Goal: Transaction & Acquisition: Purchase product/service

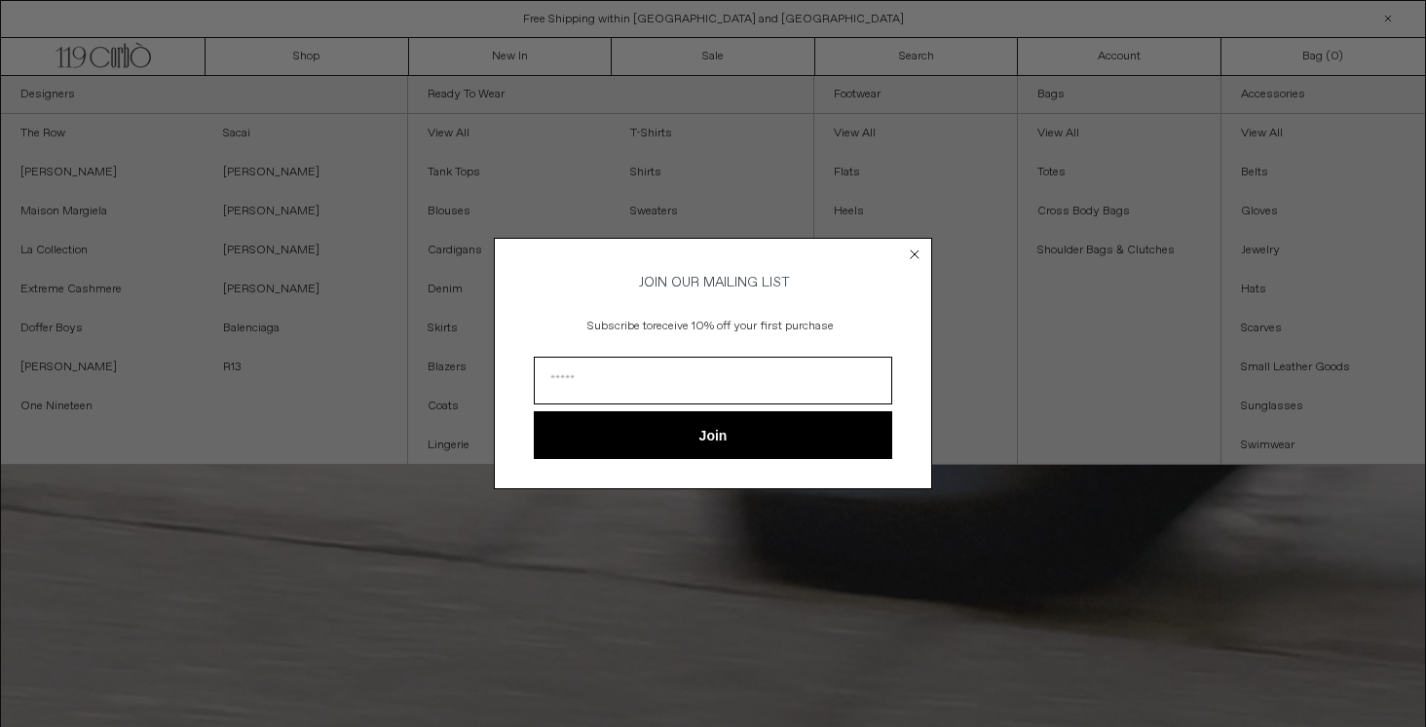
click at [921, 248] on circle "Close dialog" at bounding box center [915, 253] width 19 height 19
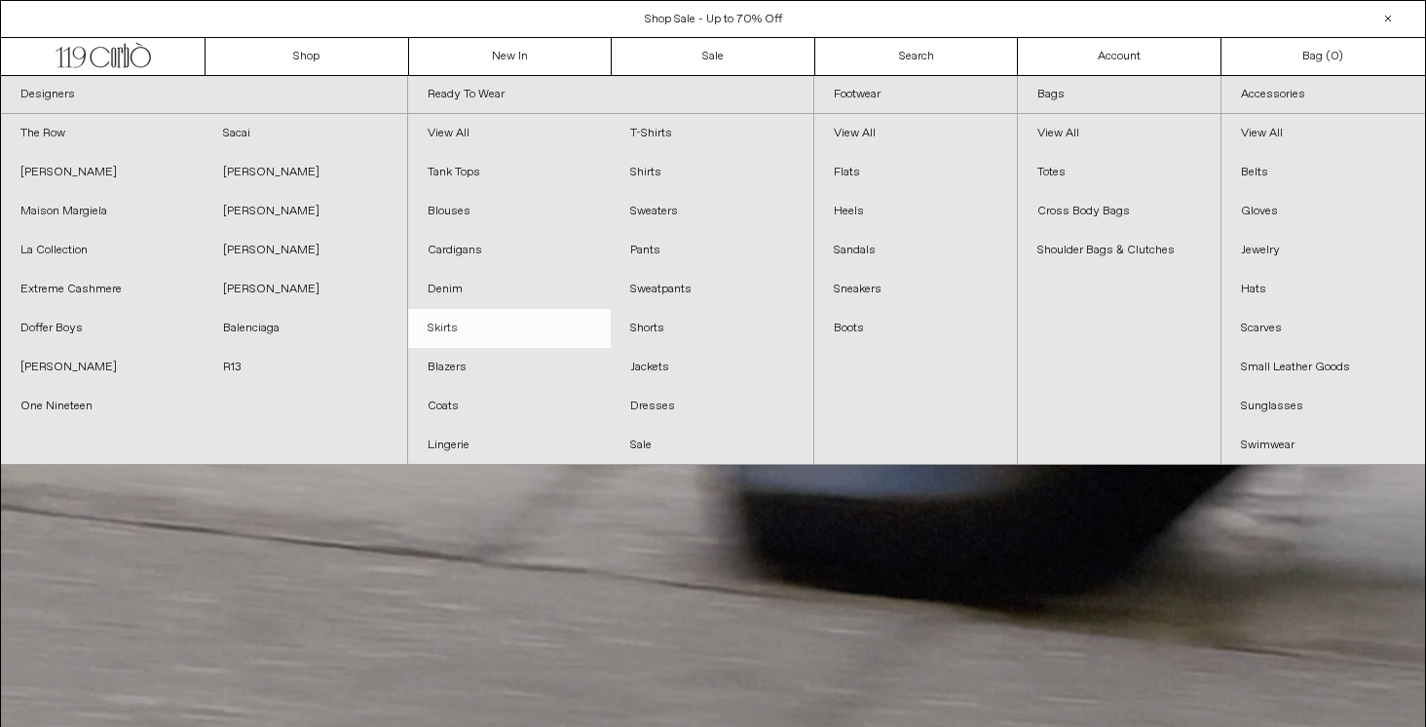
click at [439, 325] on link "Skirts" at bounding box center [509, 328] width 203 height 39
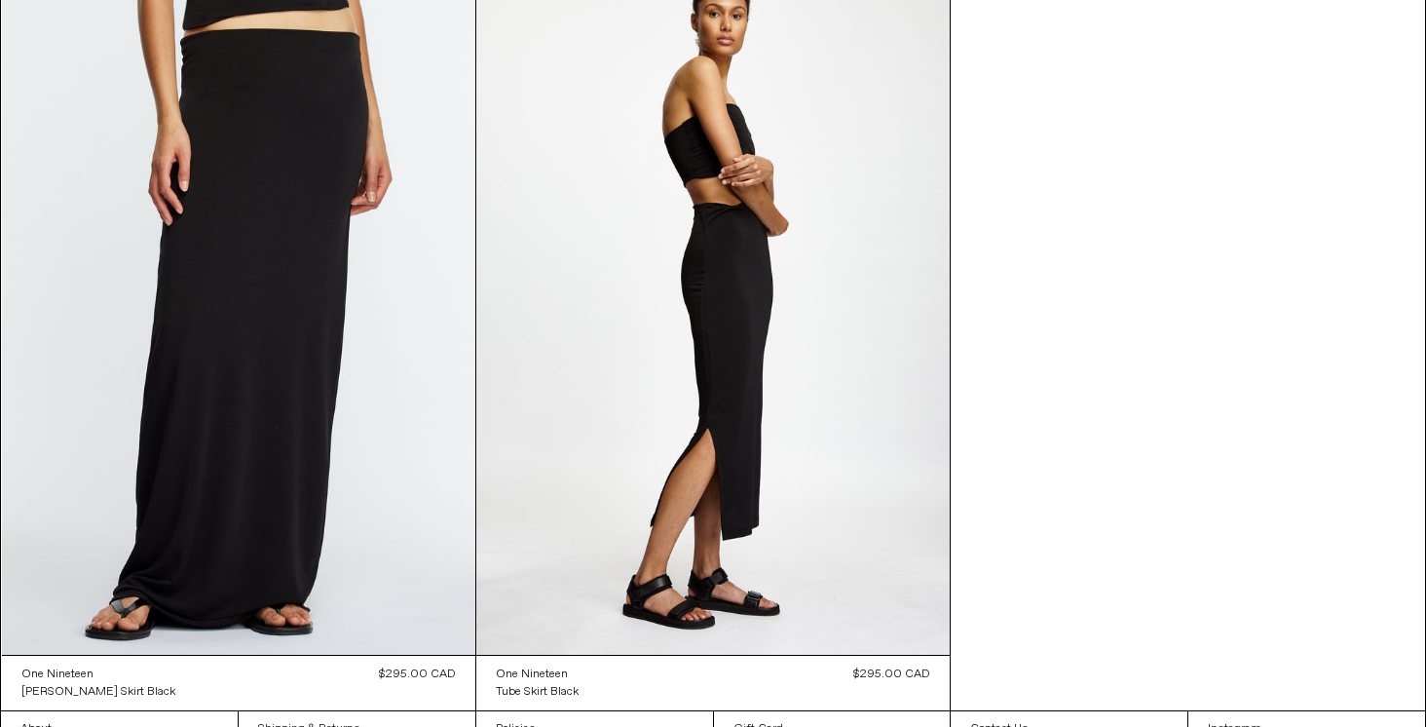
scroll to position [3307, 0]
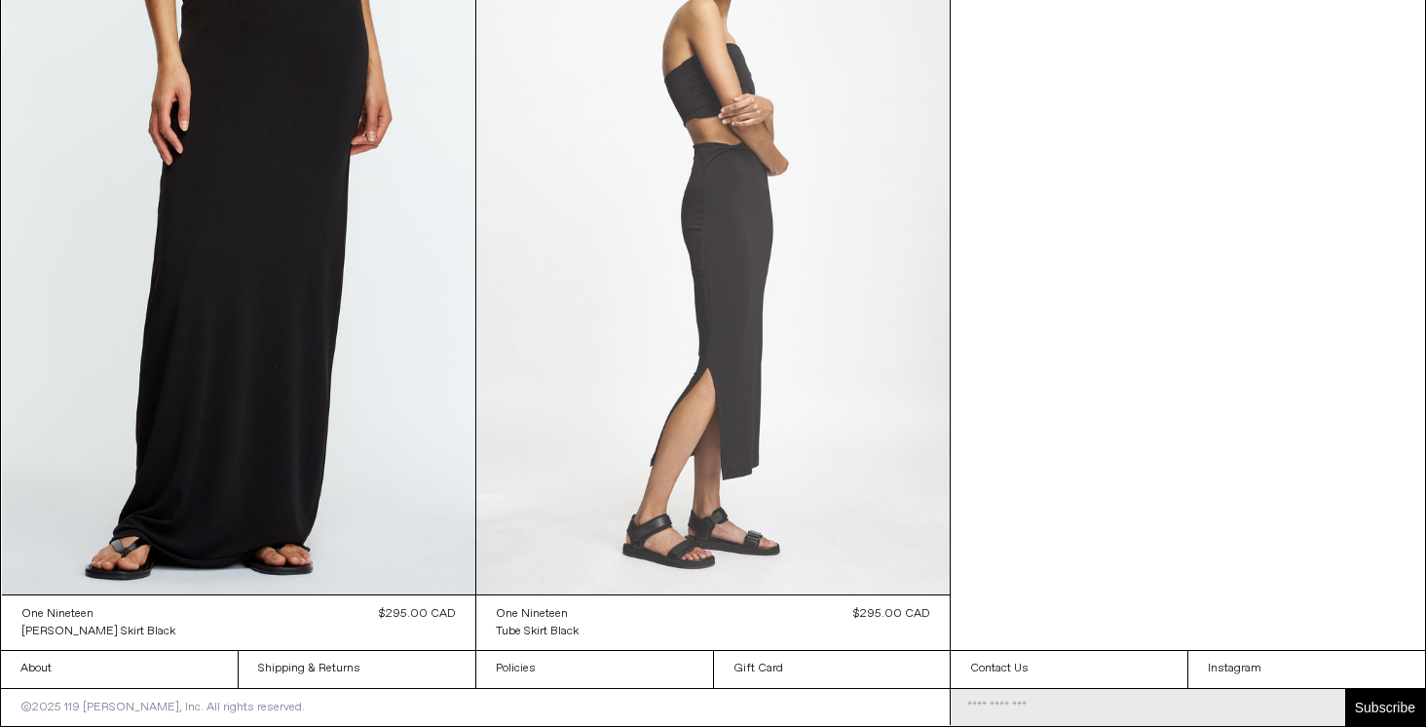
click at [652, 260] on at bounding box center [712, 238] width 473 height 710
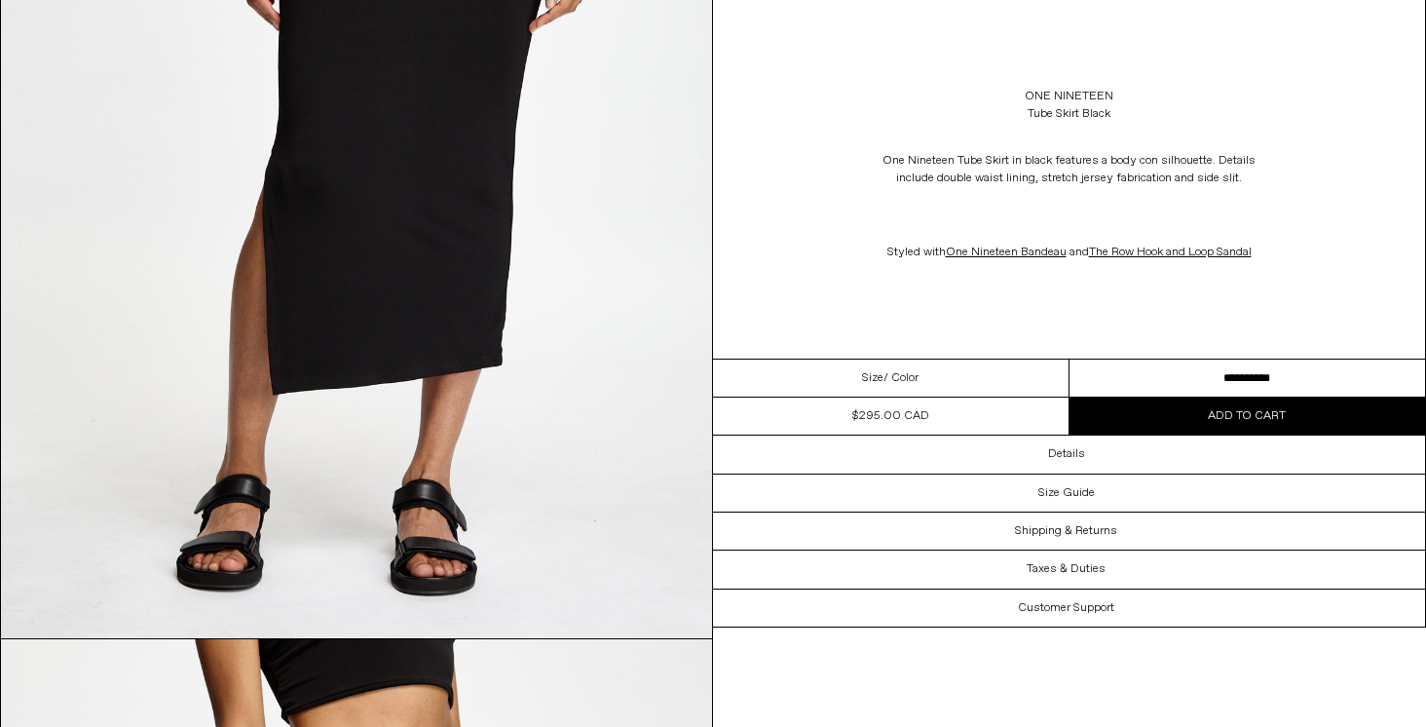
scroll to position [1630, 0]
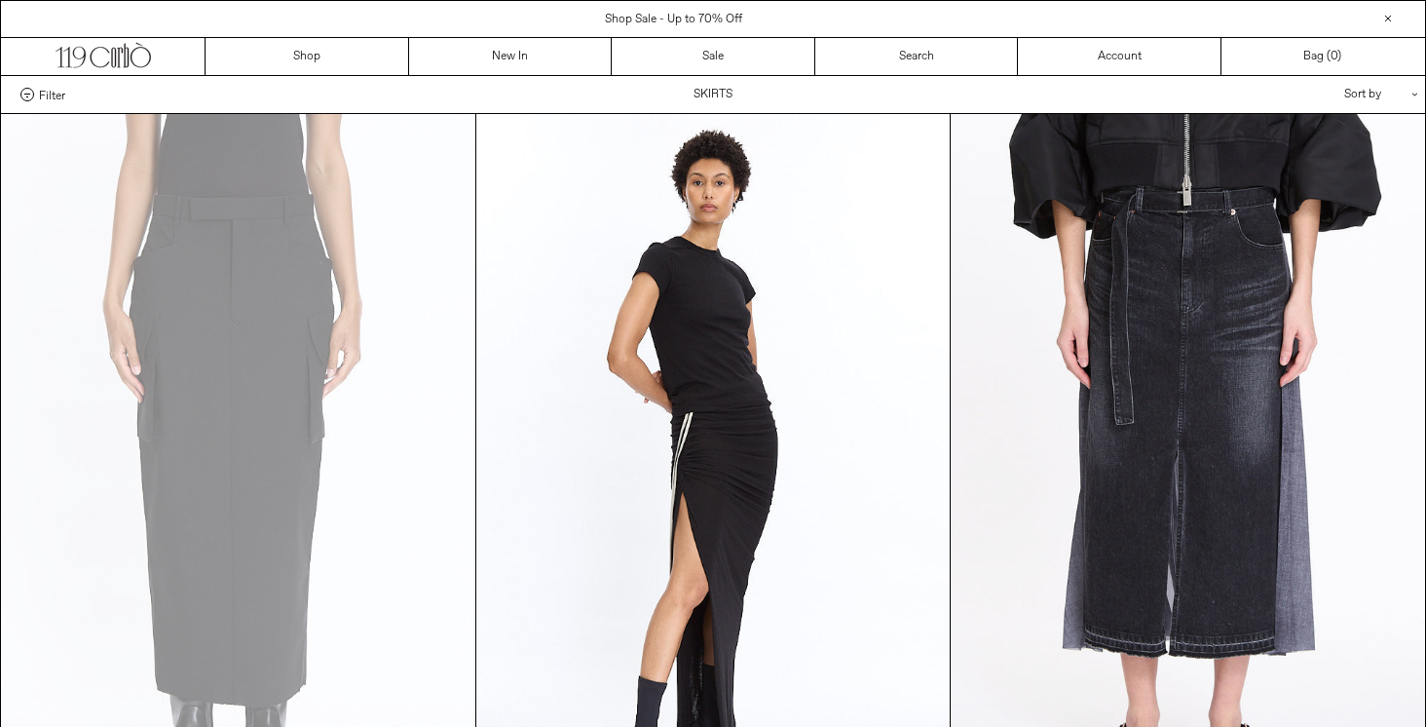
scroll to position [3307, 0]
